Goal: Information Seeking & Learning: Learn about a topic

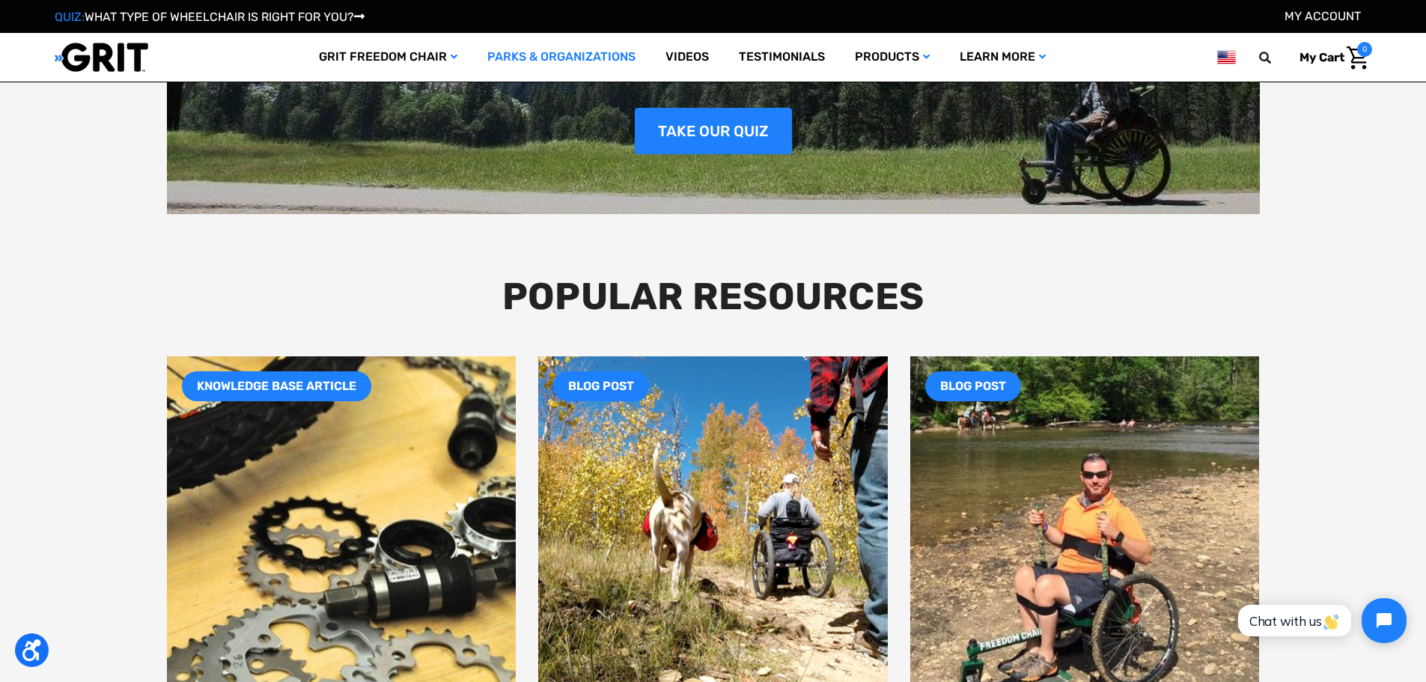
scroll to position [2470, 0]
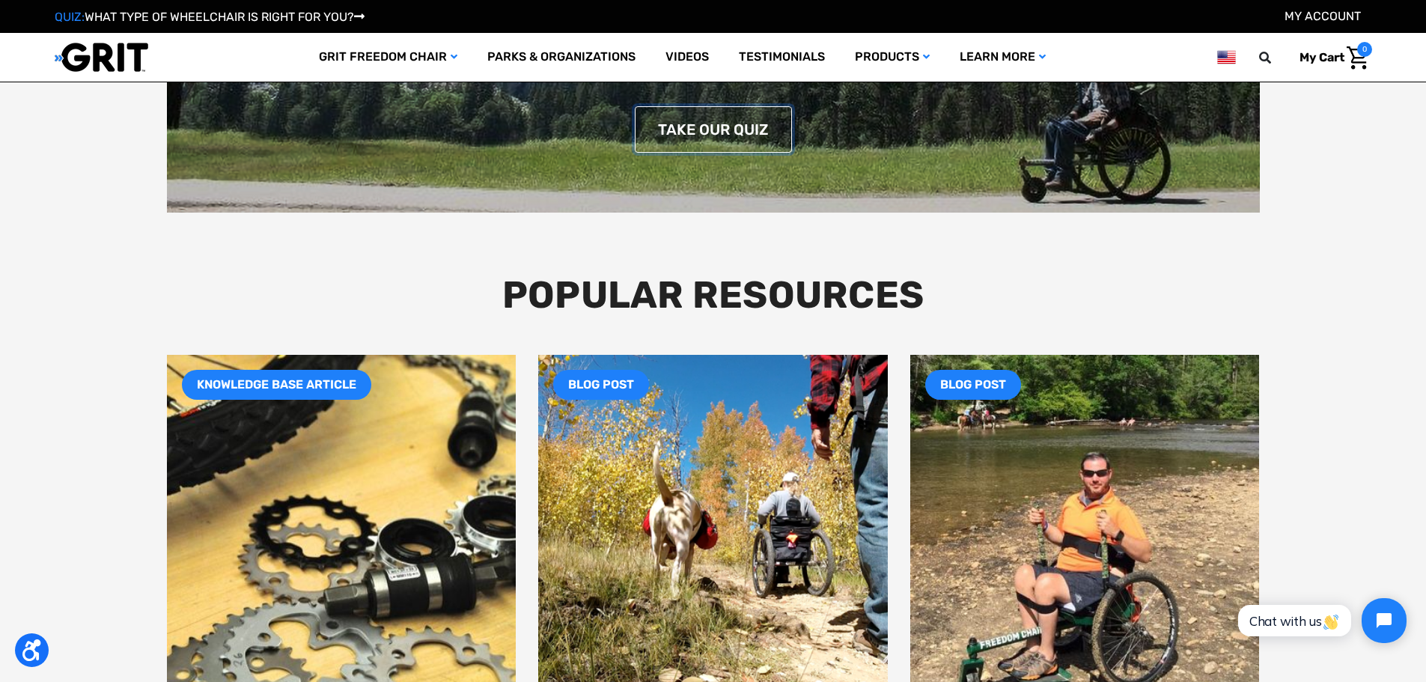
click at [750, 130] on link "TAKE OUR QUIZ" at bounding box center [713, 129] width 157 height 46
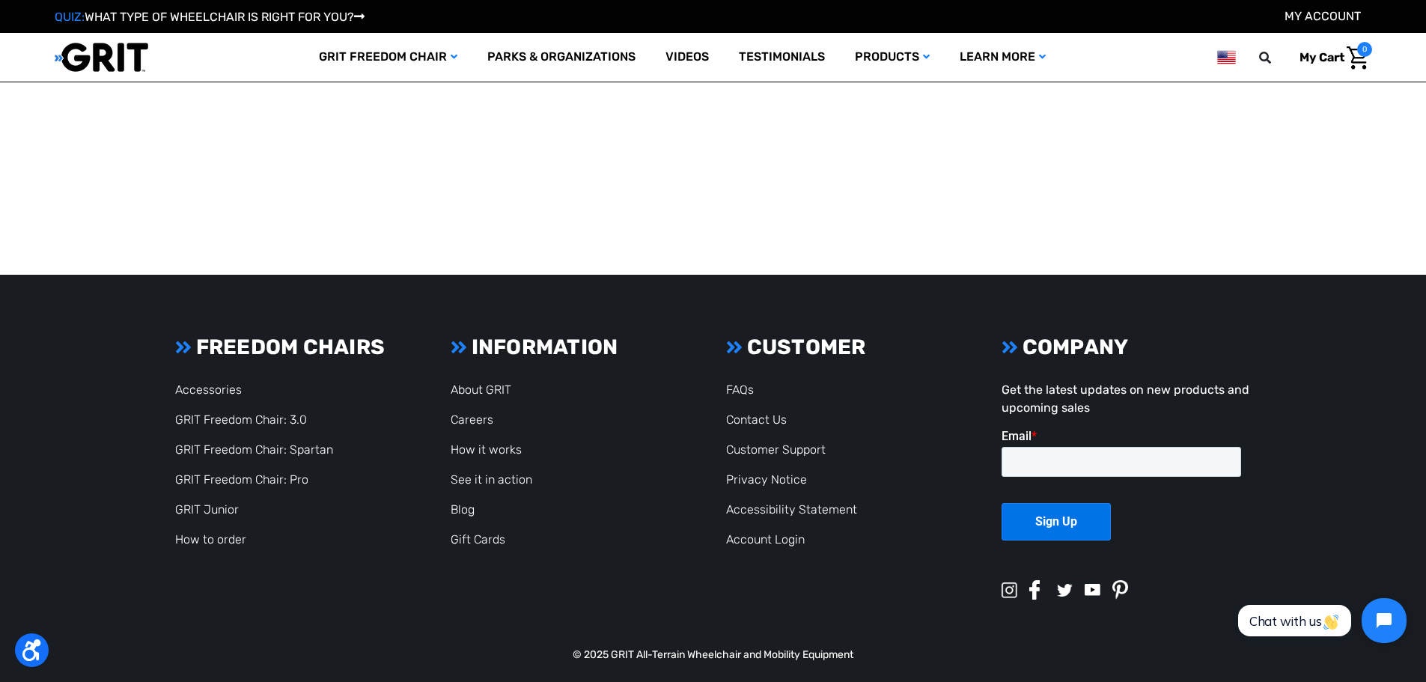
scroll to position [1203, 0]
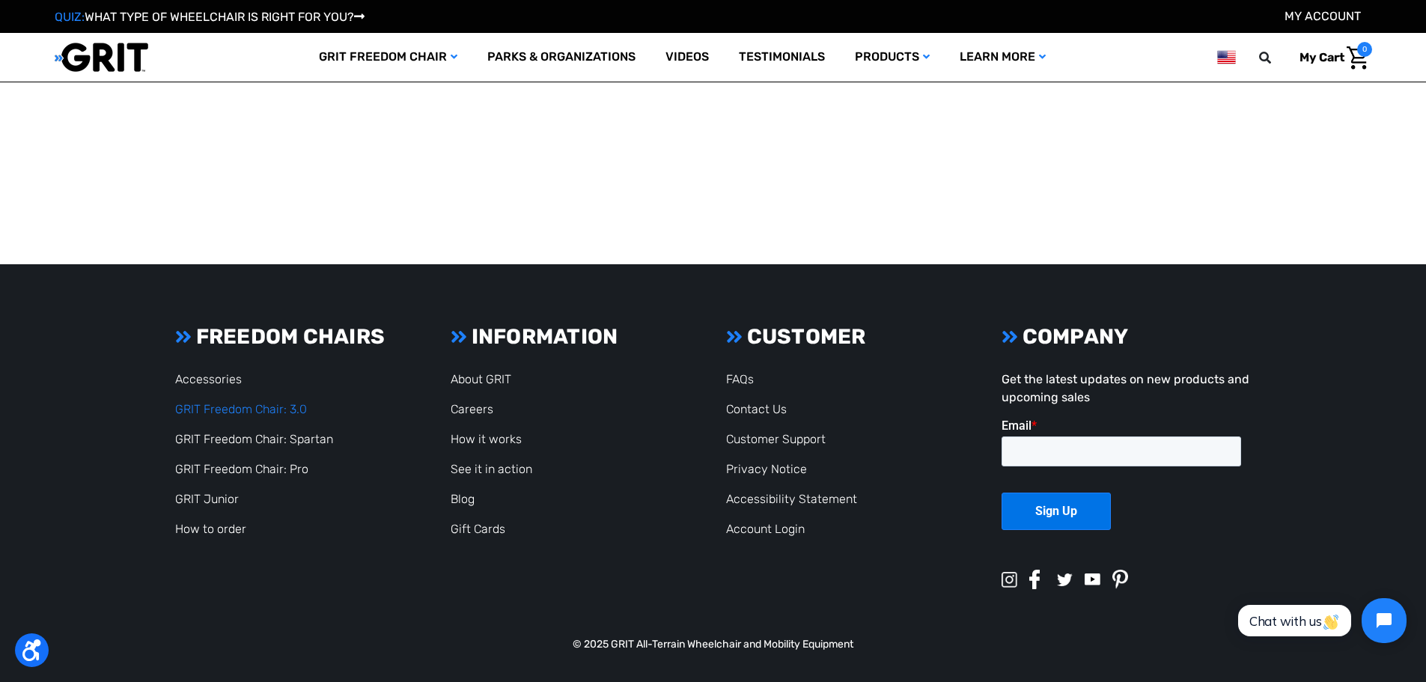
click at [228, 415] on link "GRIT Freedom Chair: 3.0" at bounding box center [241, 409] width 132 height 14
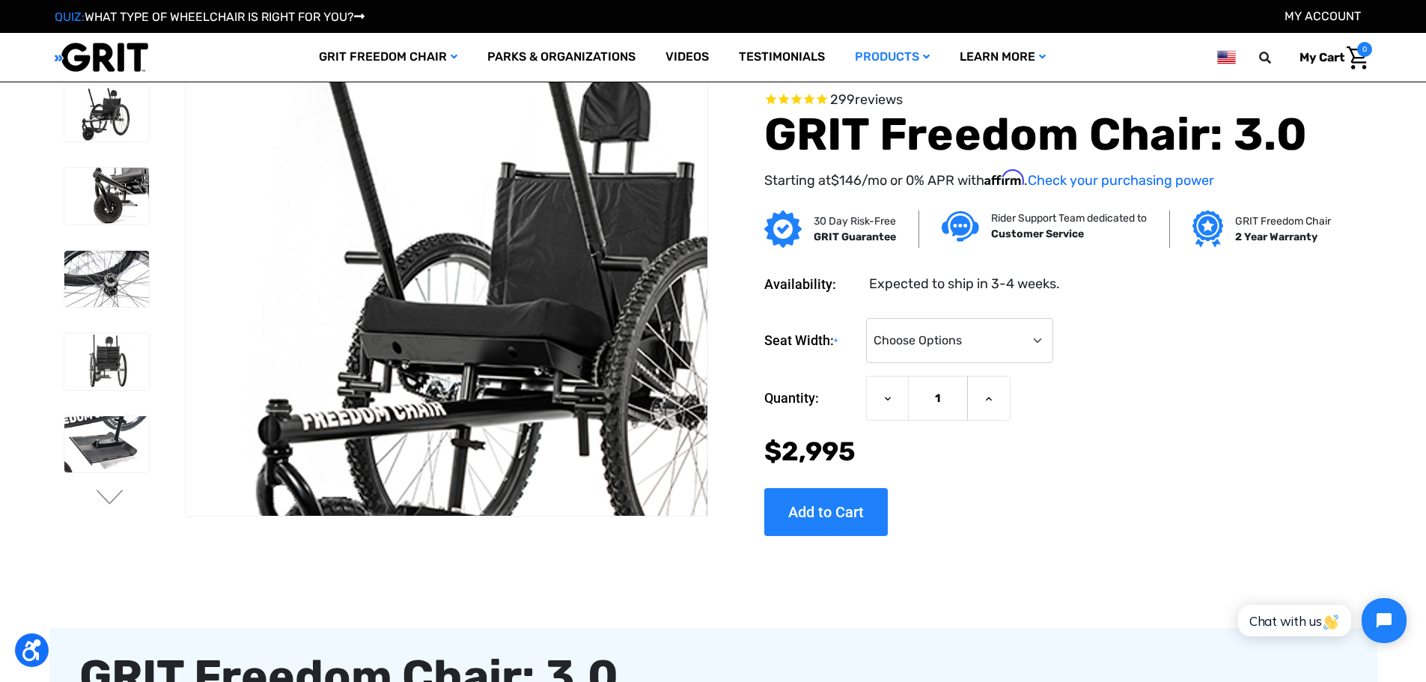
scroll to position [75, 0]
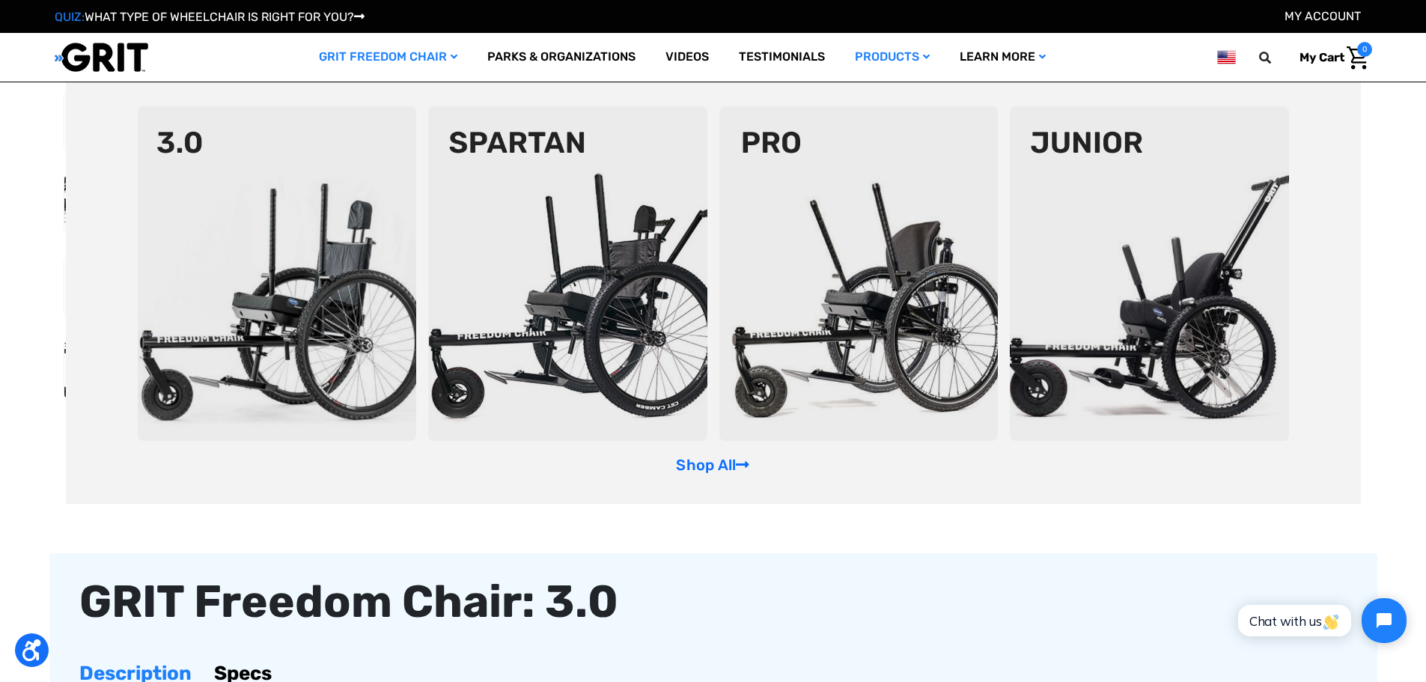
click at [394, 58] on link "GRIT Freedom Chair" at bounding box center [388, 57] width 168 height 49
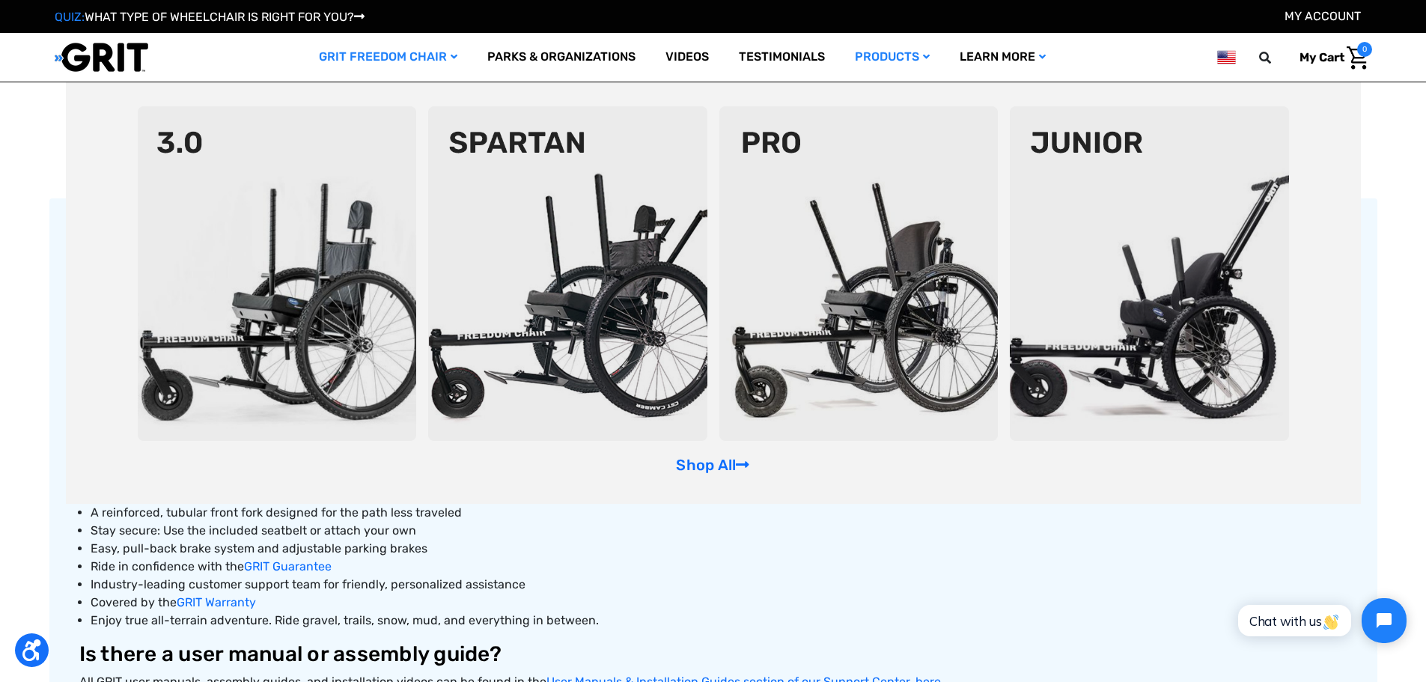
scroll to position [449, 0]
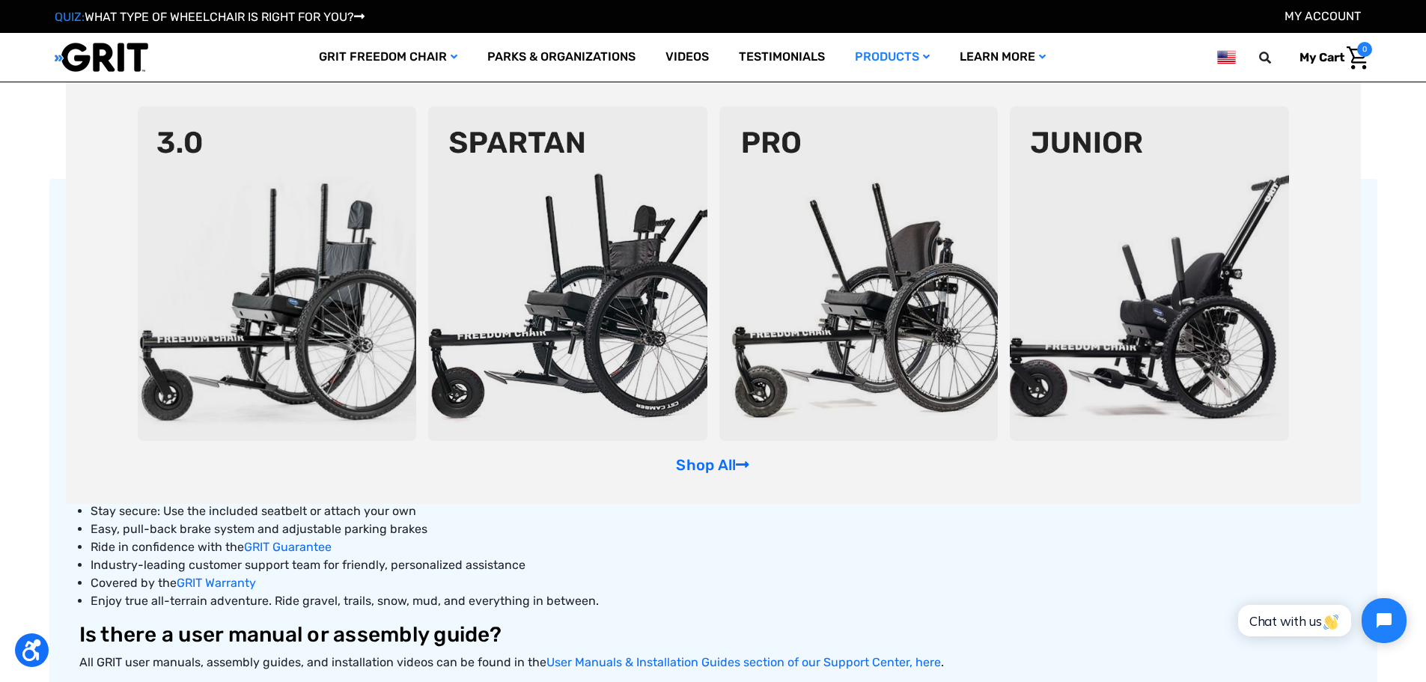
click at [495, 549] on li "Ride in confidence with the GRIT Guarantee" at bounding box center [719, 547] width 1256 height 18
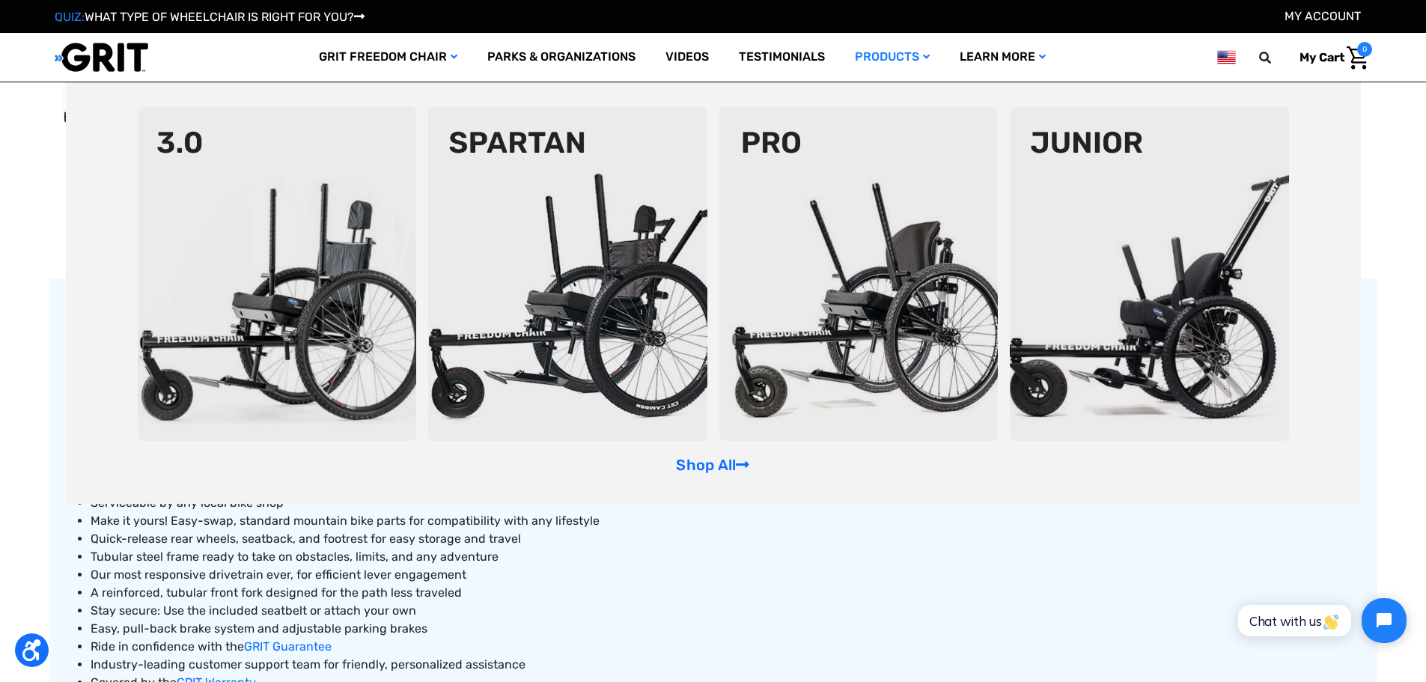
scroll to position [374, 0]
